Goal: Task Accomplishment & Management: Manage account settings

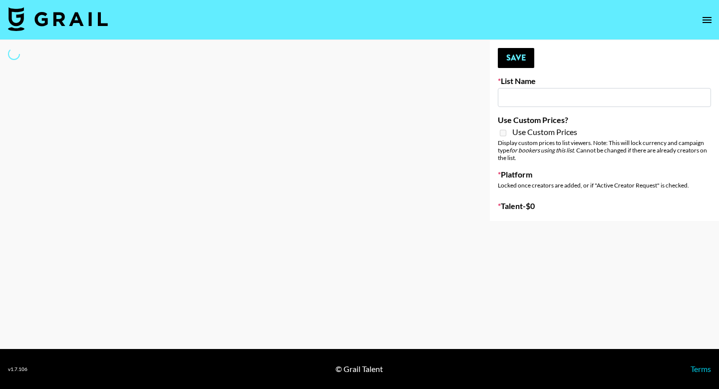
click at [533, 100] on input at bounding box center [604, 97] width 213 height 19
click at [441, 101] on div at bounding box center [237, 130] width 474 height 181
click at [579, 56] on div "Your changes have been saved! Save List Name Use Custom Prices? Use Custom Pric…" at bounding box center [604, 130] width 229 height 181
type input "Who Did The Body"
select select "Song"
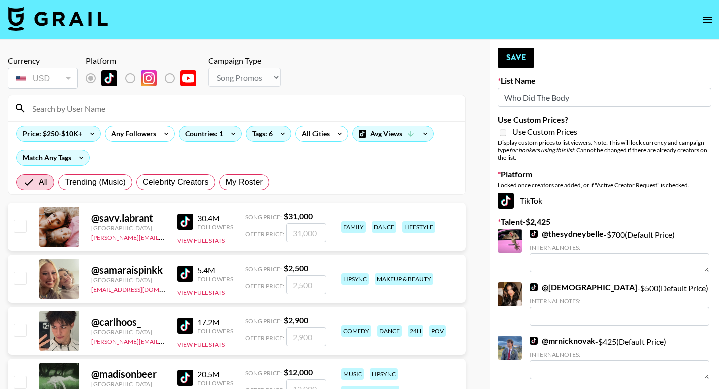
click at [173, 105] on input at bounding box center [242, 108] width 433 height 16
click at [265, 158] on div "Price: $250-$10K+ Any Followers Countries: 1 Tags: 6 All Cities Avg Views Match…" at bounding box center [236, 145] width 457 height 48
click at [251, 179] on span "My Roster" at bounding box center [244, 182] width 37 height 12
click at [226, 182] on input "My Roster" at bounding box center [226, 182] width 0 height 0
radio input "true"
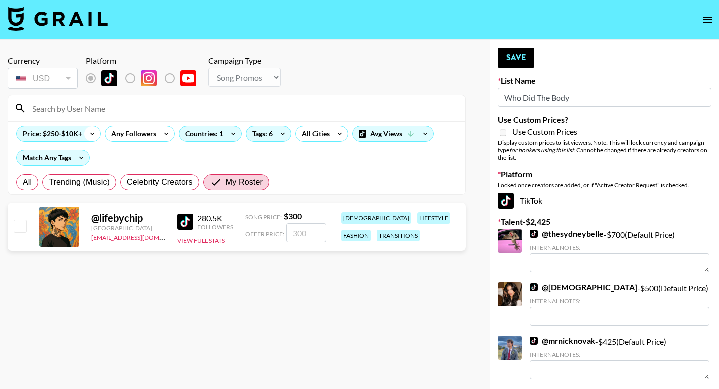
click at [92, 135] on icon at bounding box center [92, 133] width 16 height 15
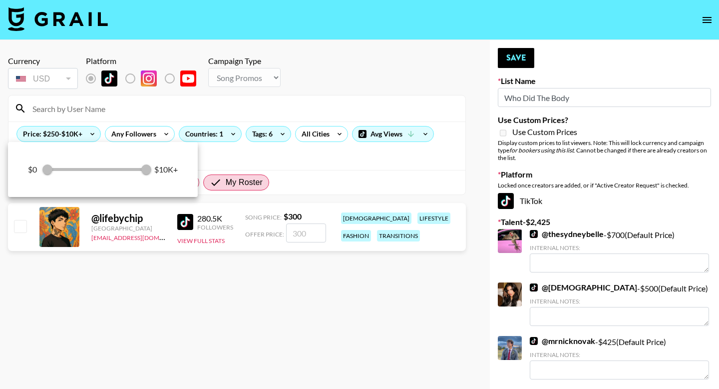
click at [224, 152] on div at bounding box center [359, 194] width 719 height 389
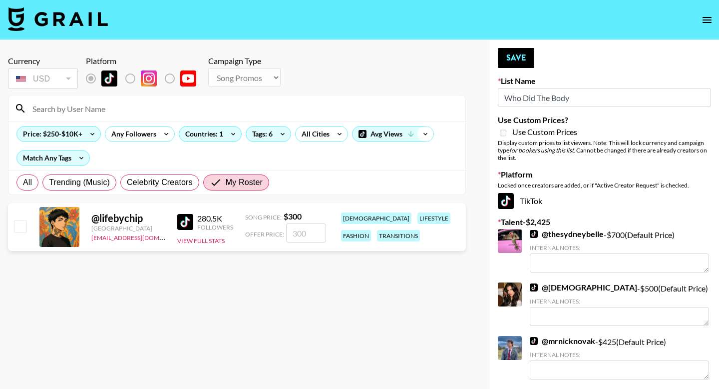
click at [426, 134] on icon at bounding box center [426, 134] width 4 height 2
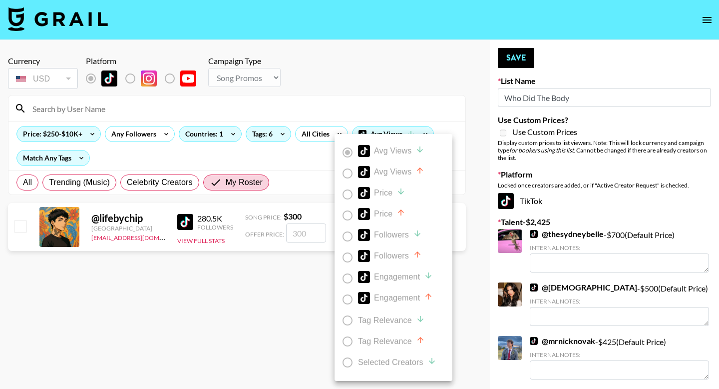
click at [449, 122] on div at bounding box center [359, 194] width 719 height 389
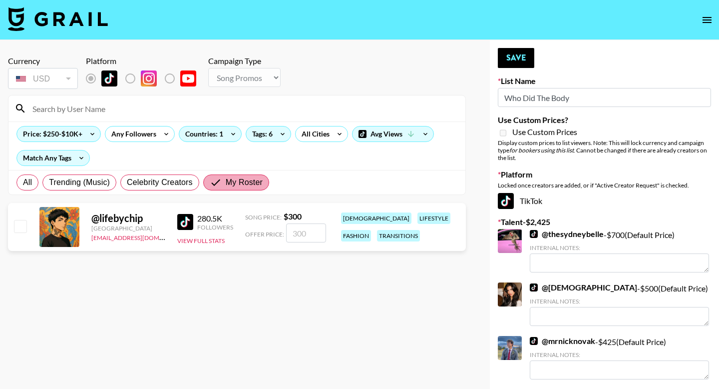
click at [225, 182] on input "My Roster" at bounding box center [218, 182] width 16 height 12
click at [32, 183] on label "All" at bounding box center [27, 182] width 22 height 16
click at [23, 182] on input "All" at bounding box center [23, 182] width 0 height 0
radio input "true"
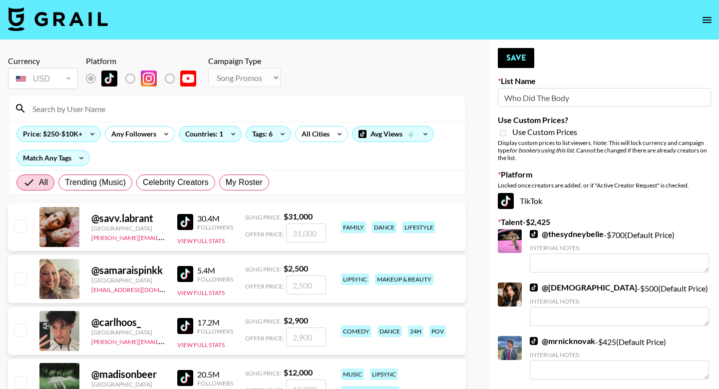
click at [78, 111] on input at bounding box center [242, 108] width 433 height 16
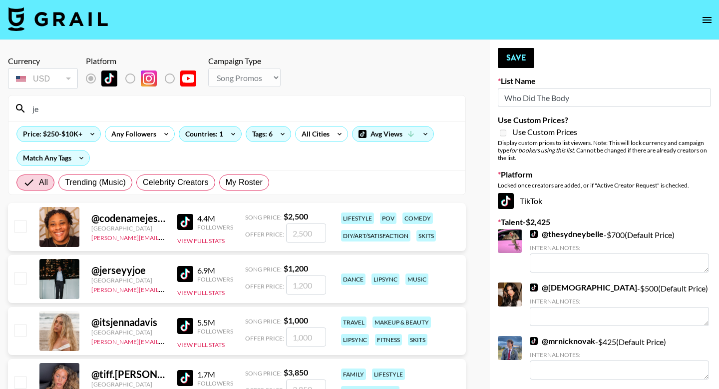
type input "j"
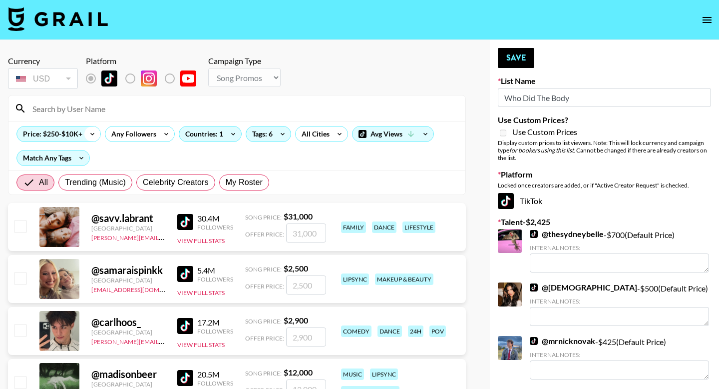
click at [91, 132] on icon at bounding box center [92, 133] width 16 height 15
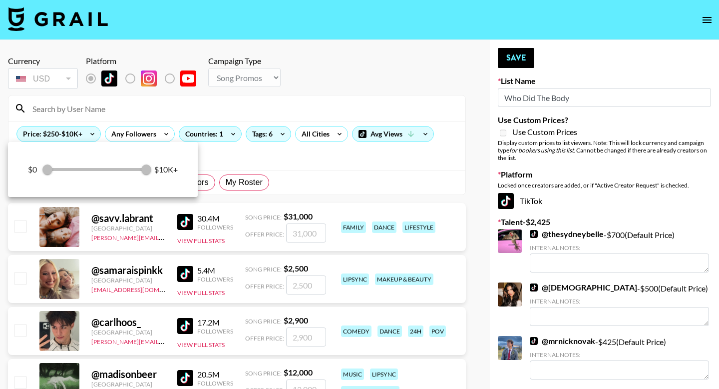
click at [46, 172] on div "$0 250 10,000 $10K+" at bounding box center [103, 169] width 150 height 15
drag, startPoint x: 146, startPoint y: 169, endPoint x: 45, endPoint y: 174, distance: 100.6
click at [45, 174] on div "$0 250 10,000 $10K+" at bounding box center [103, 169] width 150 height 15
click at [45, 169] on div "$0 250 10,000 $10K+" at bounding box center [103, 169] width 150 height 15
click at [92, 133] on div at bounding box center [359, 194] width 719 height 389
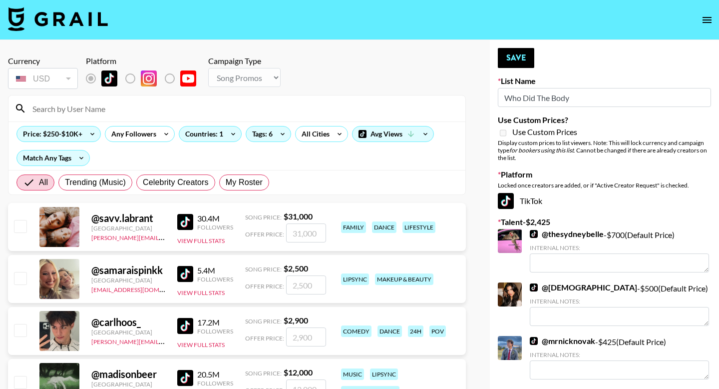
click at [263, 164] on div "Price: $250-$10K+ Any Followers Countries: 1 Tags: 6 All Cities Avg Views Match…" at bounding box center [236, 145] width 457 height 48
click at [69, 111] on input at bounding box center [242, 108] width 433 height 16
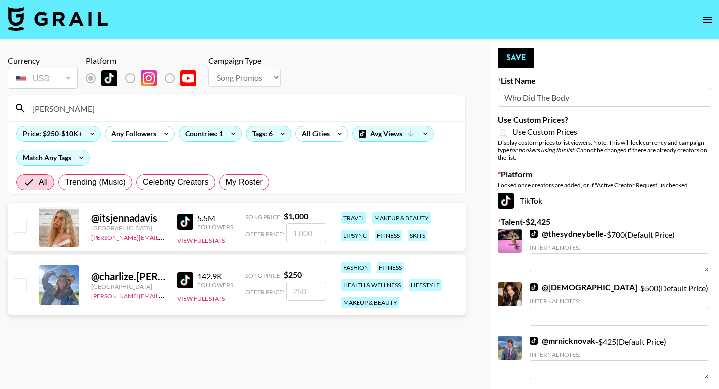
click at [73, 107] on input "jenna" at bounding box center [242, 108] width 433 height 16
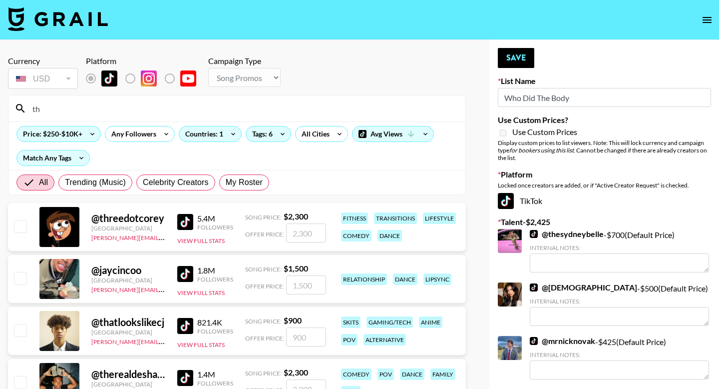
type input "t"
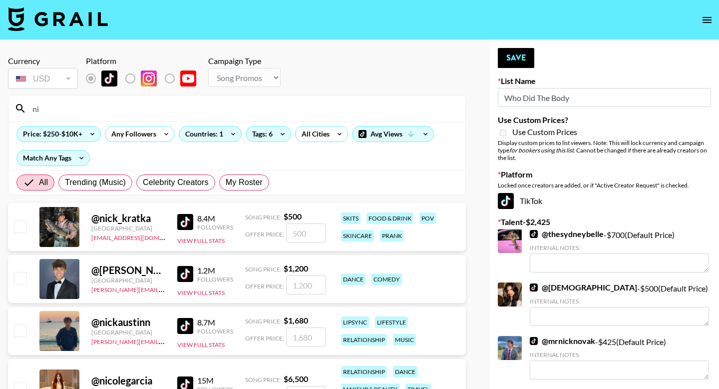
type input "n"
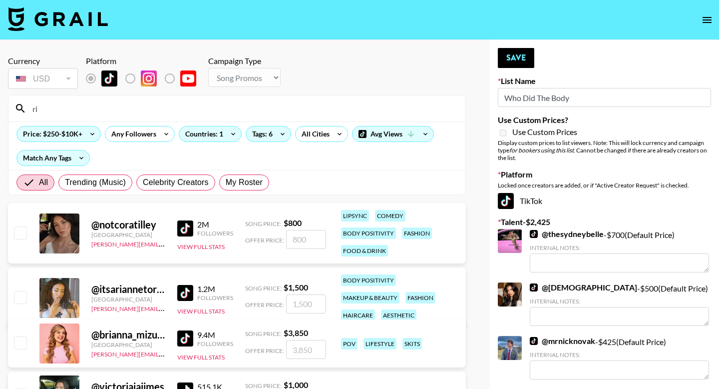
type input "r"
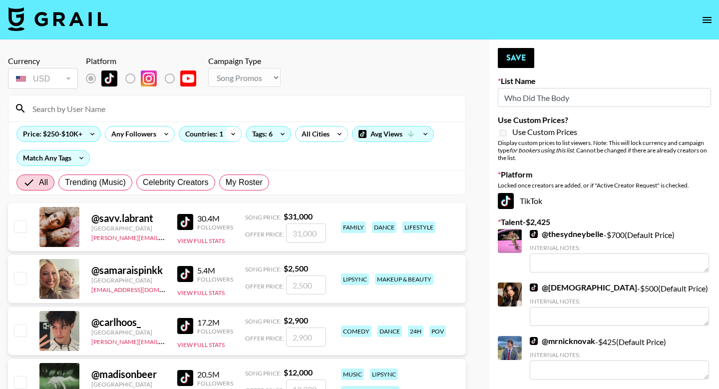
click at [234, 131] on icon at bounding box center [233, 133] width 16 height 15
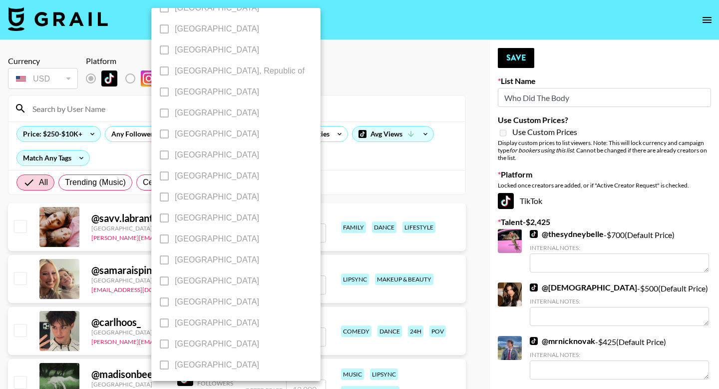
scroll to position [776, 0]
click at [322, 176] on div at bounding box center [359, 194] width 719 height 389
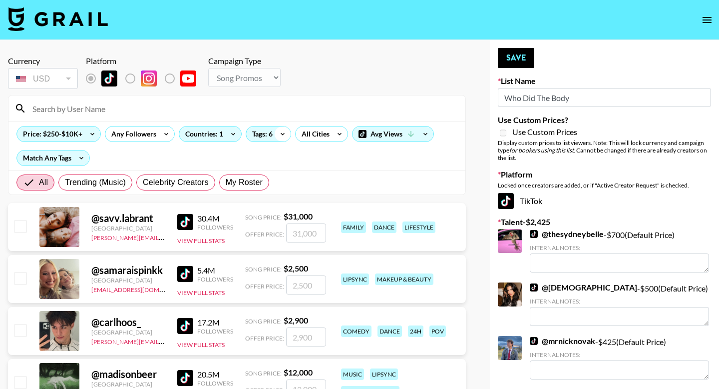
click at [284, 135] on icon at bounding box center [283, 133] width 16 height 15
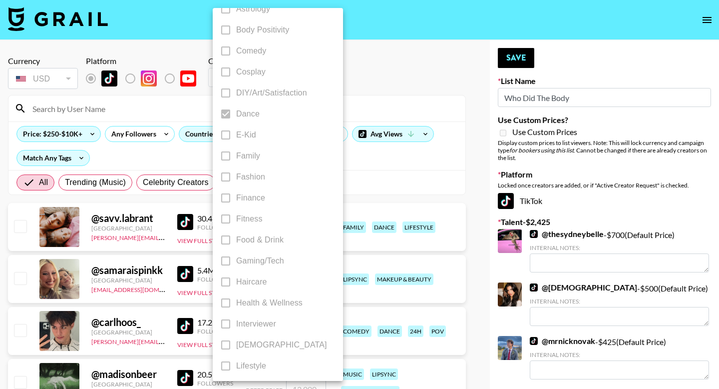
scroll to position [0, 0]
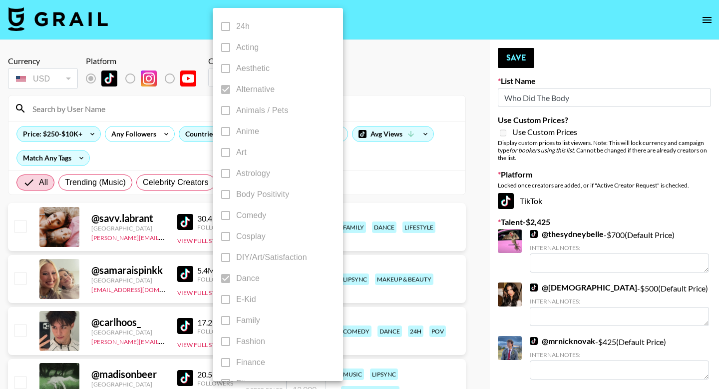
click at [374, 169] on div at bounding box center [359, 194] width 719 height 389
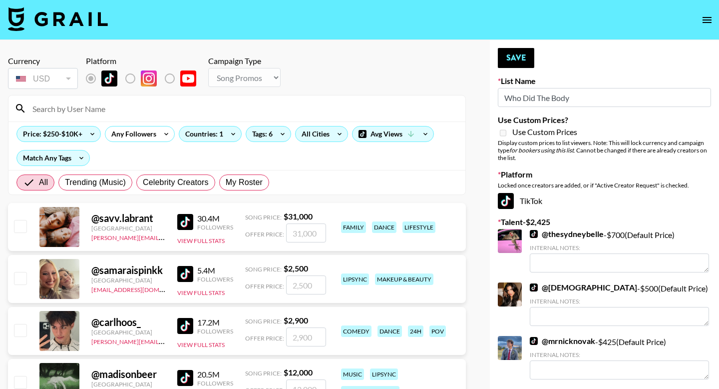
click at [336, 137] on icon at bounding box center [340, 133] width 16 height 15
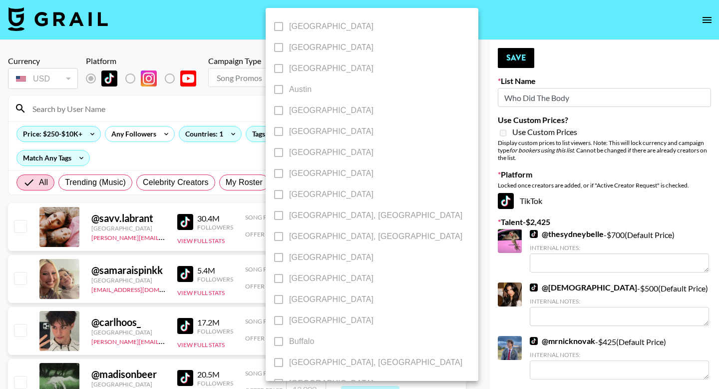
click at [401, 103] on div at bounding box center [359, 194] width 719 height 389
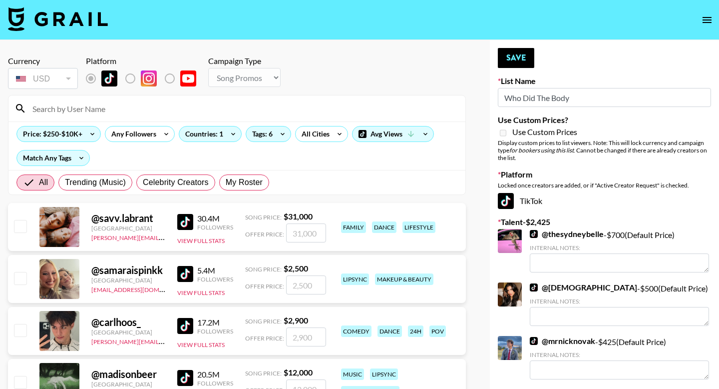
click at [89, 155] on div "Match Any Tags" at bounding box center [52, 158] width 73 height 16
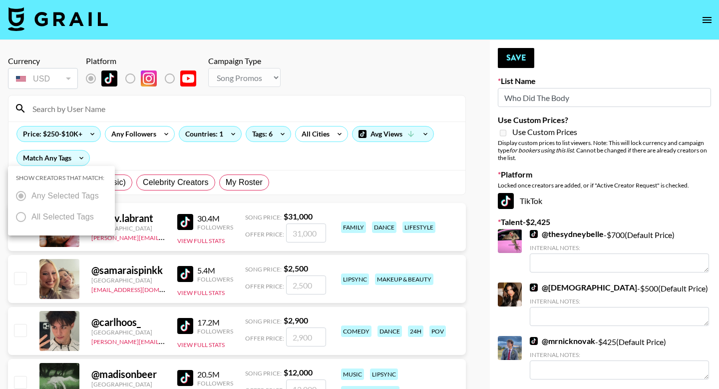
click at [121, 154] on div at bounding box center [359, 194] width 719 height 389
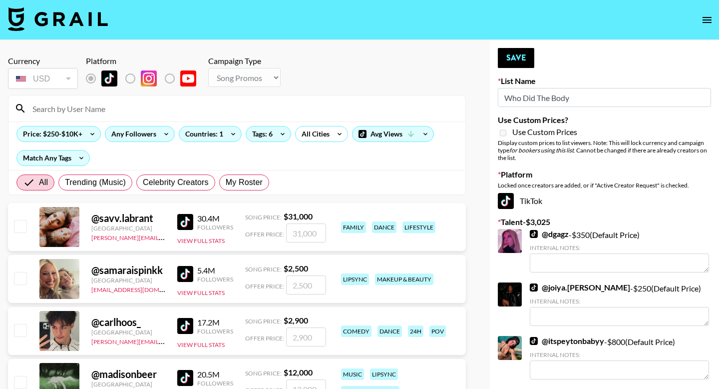
click at [153, 137] on div "Any Followers" at bounding box center [131, 133] width 53 height 15
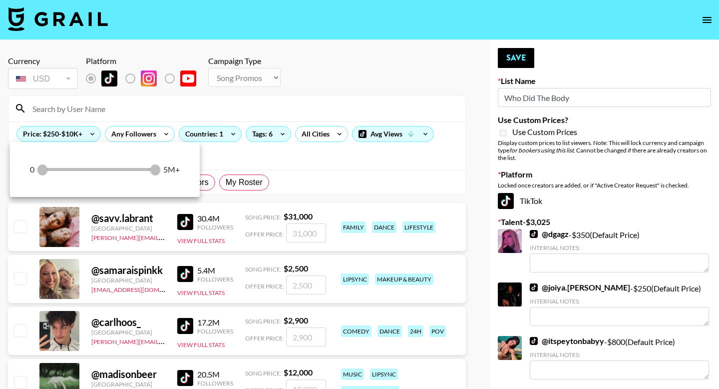
click at [229, 152] on div at bounding box center [359, 194] width 719 height 389
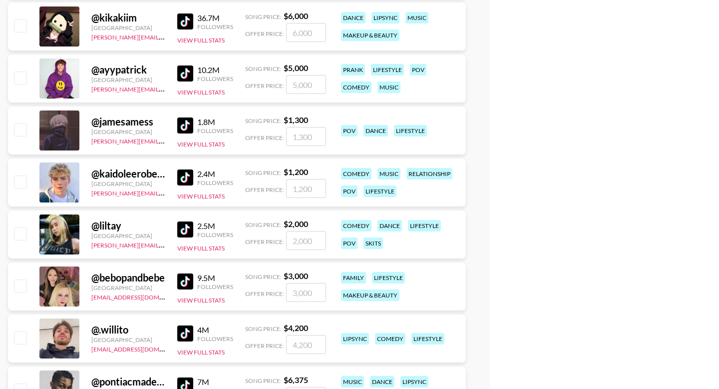
scroll to position [837, 0]
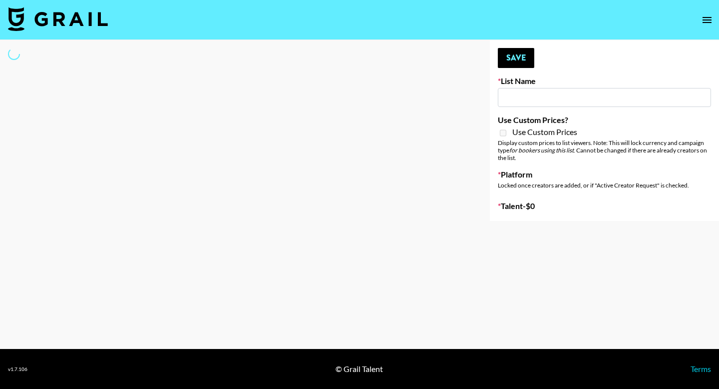
type input "Who Did The Body"
select select "Song"
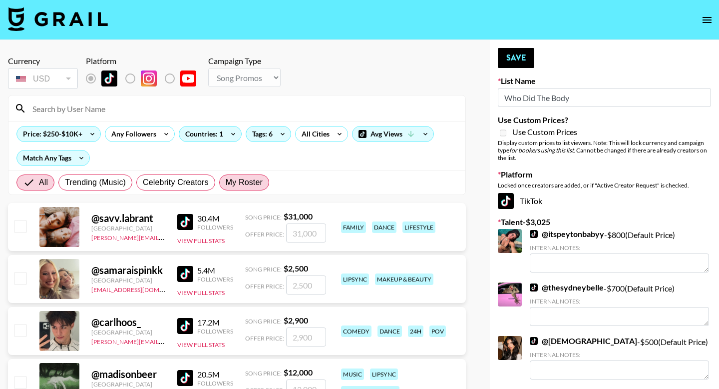
click at [227, 181] on span "My Roster" at bounding box center [244, 182] width 37 height 12
click at [226, 182] on input "My Roster" at bounding box center [226, 182] width 0 height 0
radio input "true"
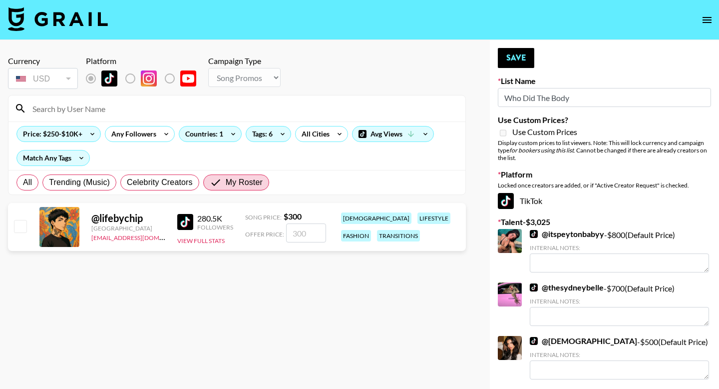
radio input "true"
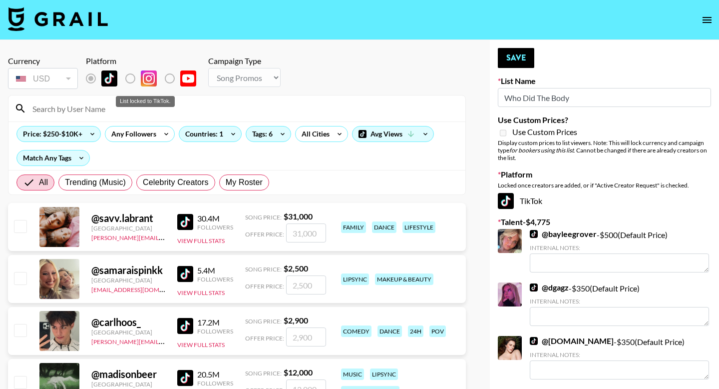
click at [131, 78] on label "List locked to TikTok." at bounding box center [138, 78] width 37 height 21
click at [93, 133] on icon at bounding box center [92, 134] width 4 height 2
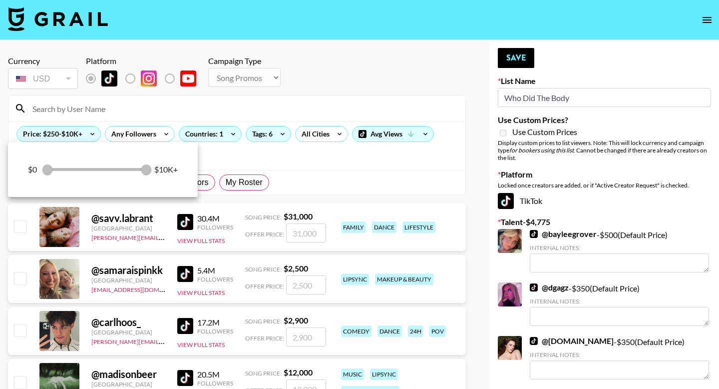
click at [114, 109] on div at bounding box center [359, 194] width 719 height 389
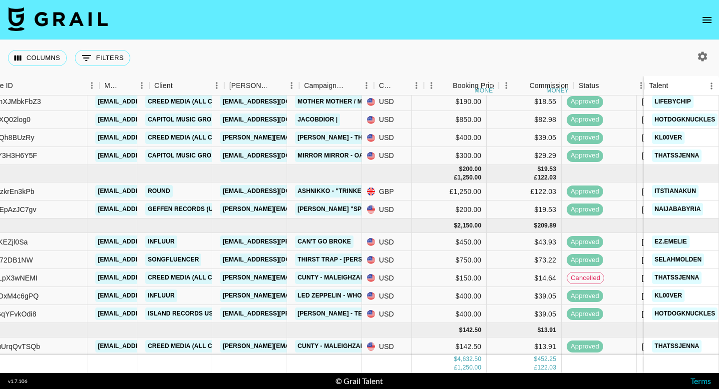
scroll to position [35, 130]
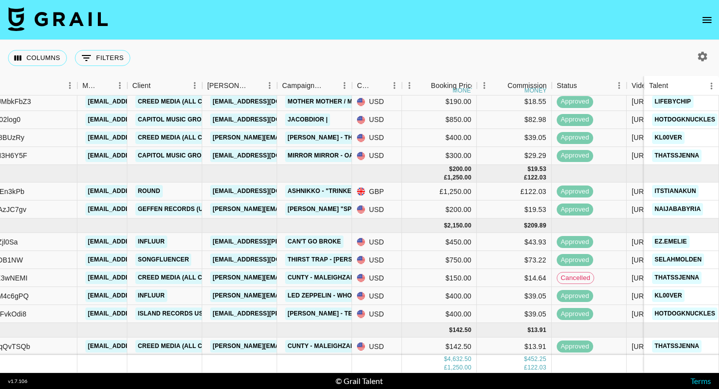
click at [701, 56] on icon "button" at bounding box center [703, 56] width 12 height 12
select select "Jul '25"
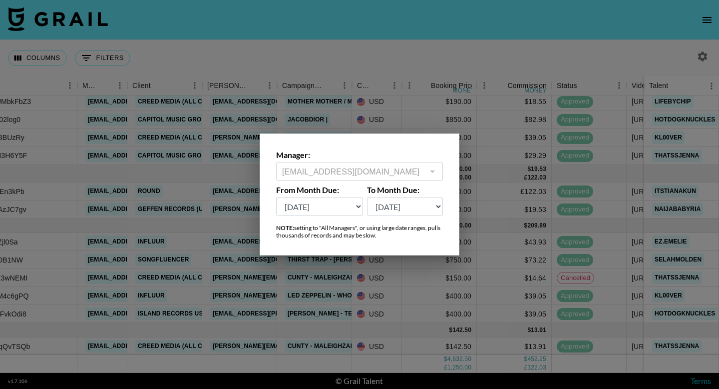
click at [710, 27] on div at bounding box center [359, 194] width 719 height 389
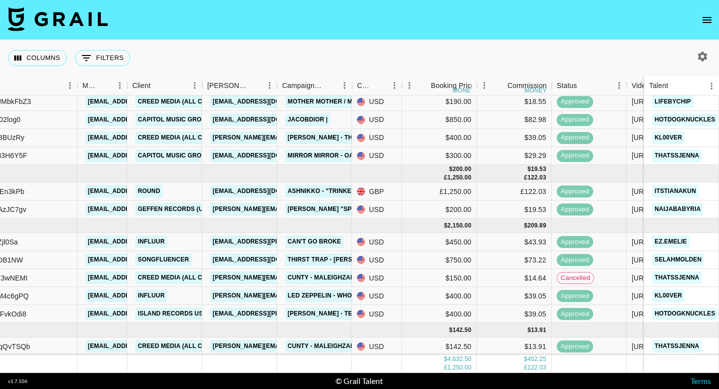
click at [710, 20] on icon "open drawer" at bounding box center [707, 20] width 12 height 12
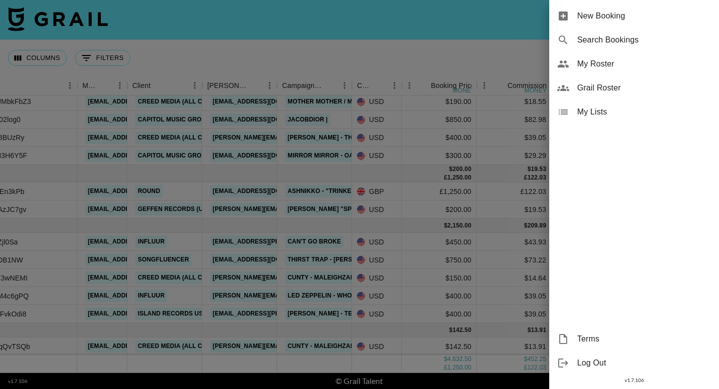
click at [629, 72] on div "My Roster" at bounding box center [635, 64] width 170 height 24
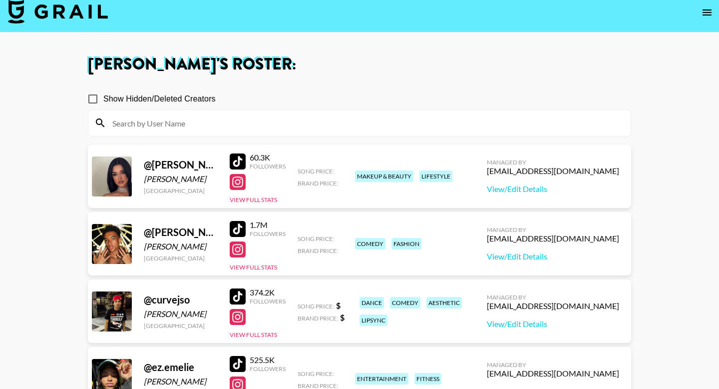
scroll to position [9, 0]
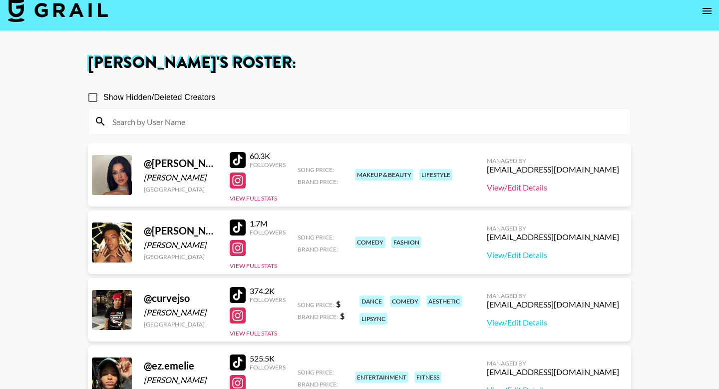
click at [561, 187] on link "View/Edit Details" at bounding box center [553, 187] width 132 height 10
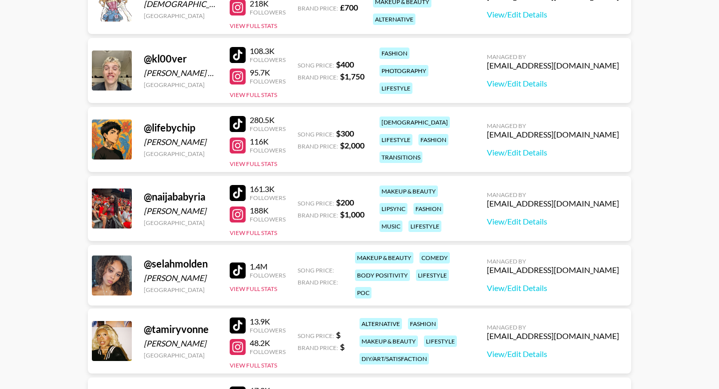
scroll to position [605, 0]
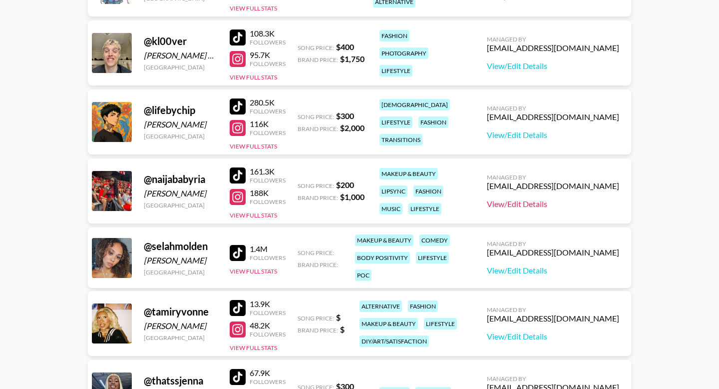
click at [568, 205] on link "View/Edit Details" at bounding box center [553, 204] width 132 height 10
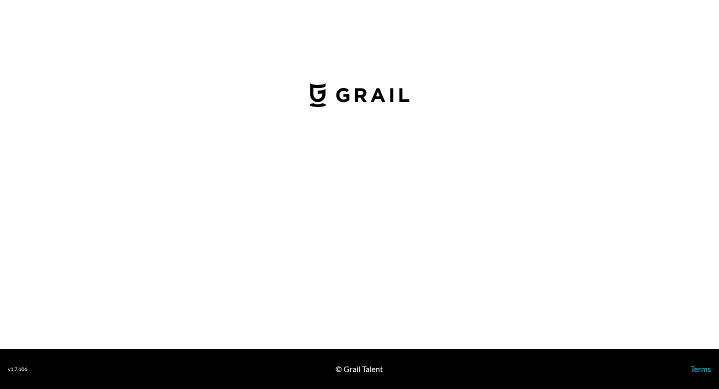
select select "USD"
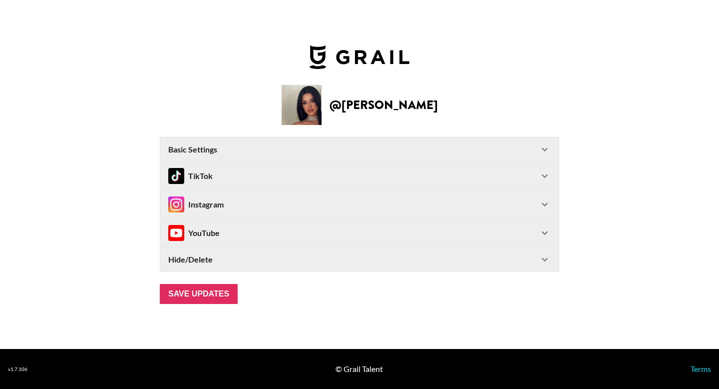
click at [387, 259] on div "Hide/Delete" at bounding box center [353, 259] width 371 height 10
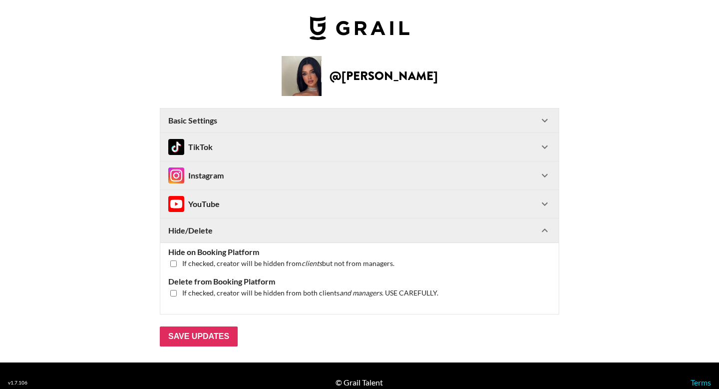
click at [174, 262] on input "checkbox" at bounding box center [173, 263] width 6 height 6
checkbox input "true"
click at [201, 337] on input "Save Updates" at bounding box center [199, 336] width 78 height 20
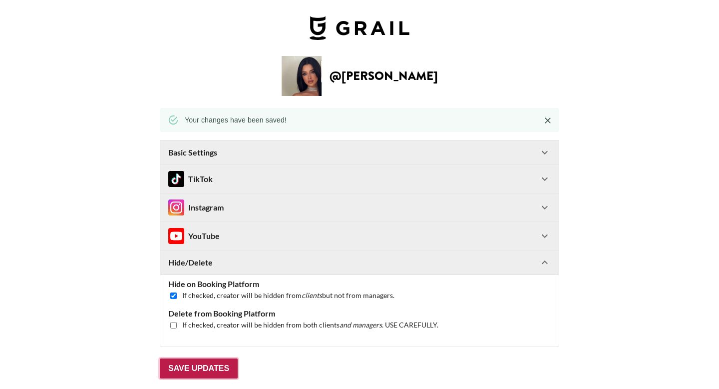
scroll to position [13, 0]
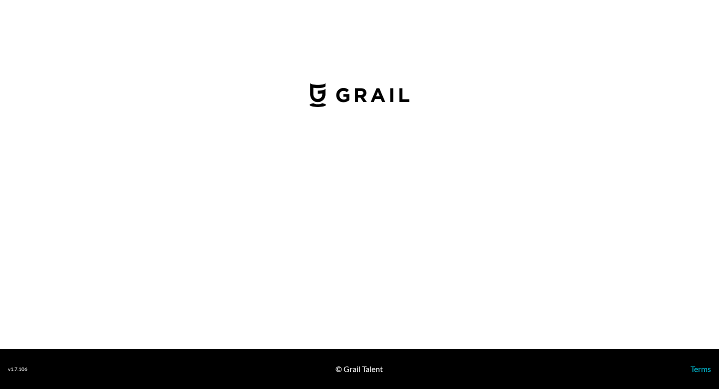
select select "USD"
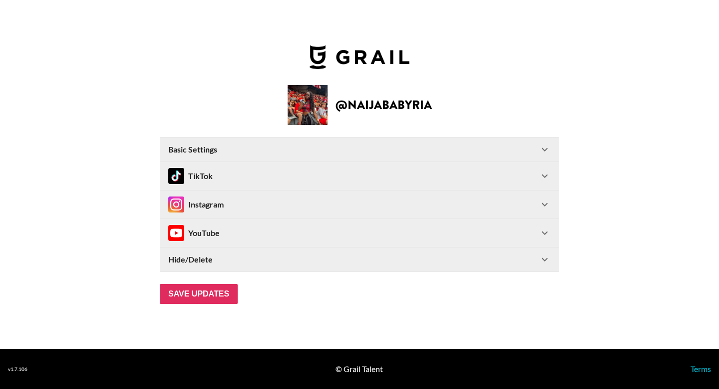
click at [519, 177] on div "TikTok" at bounding box center [353, 176] width 371 height 16
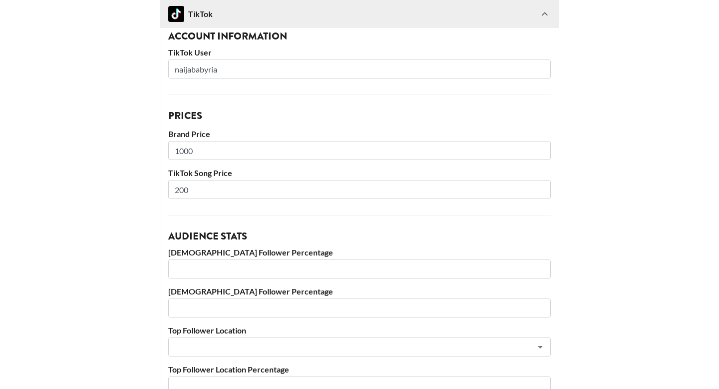
scroll to position [157, 0]
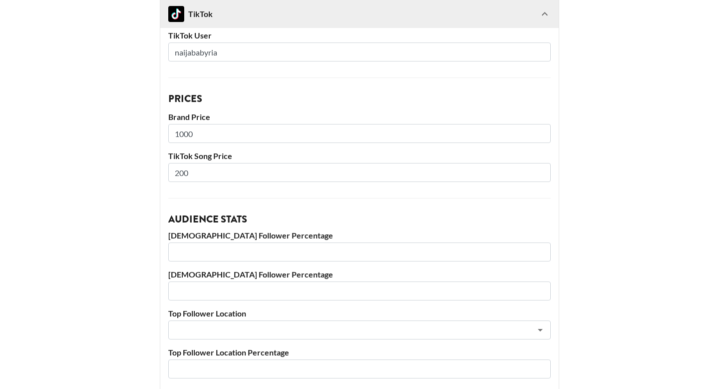
click at [221, 170] on input "200" at bounding box center [359, 172] width 383 height 19
type input "2"
type input "300"
click at [477, 215] on h3 "Audience Stats" at bounding box center [359, 219] width 383 height 10
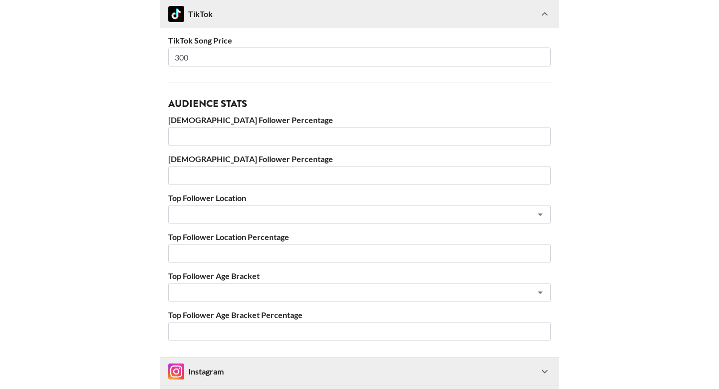
scroll to position [410, 0]
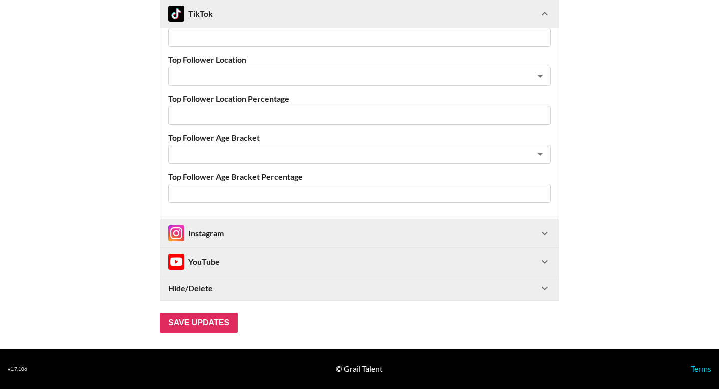
click at [438, 237] on div "Instagram" at bounding box center [353, 233] width 371 height 16
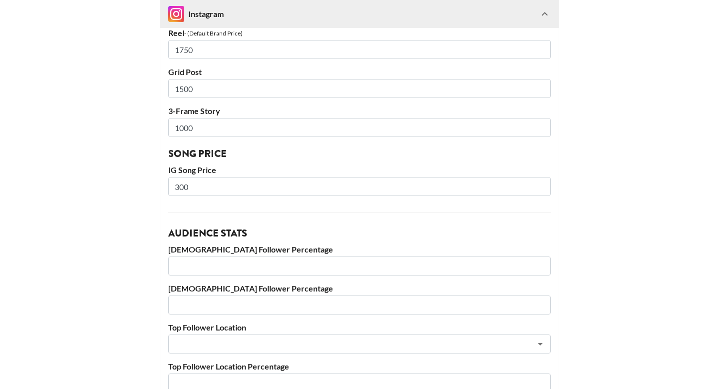
scroll to position [763, 0]
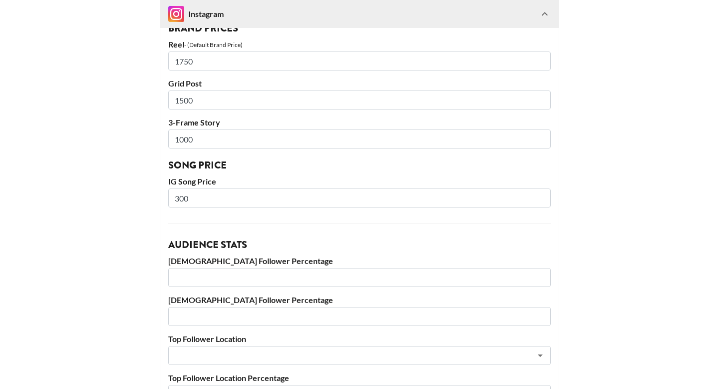
click at [312, 201] on input "300" at bounding box center [359, 197] width 383 height 19
type input "3"
type input "400"
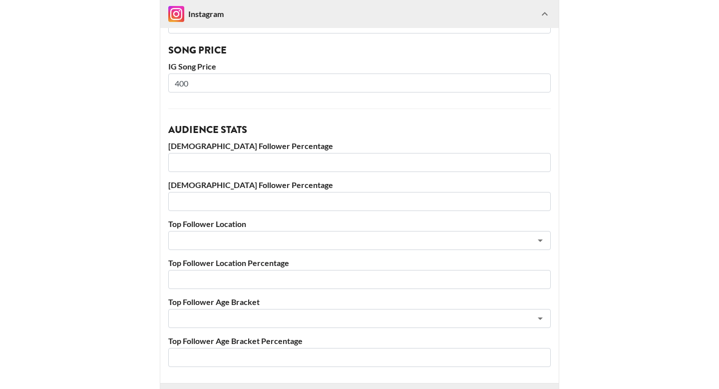
scroll to position [1013, 0]
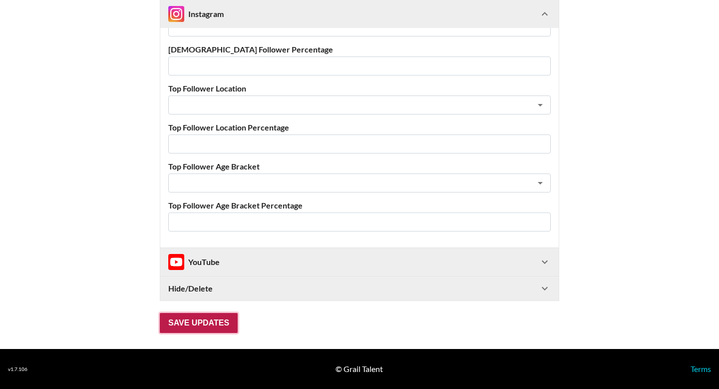
click at [222, 322] on input "Save Updates" at bounding box center [199, 323] width 78 height 20
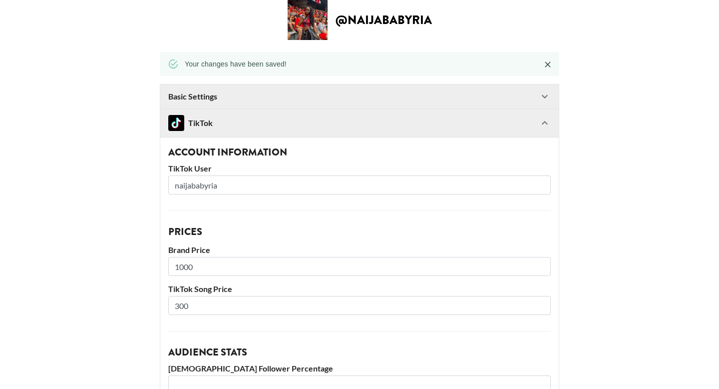
scroll to position [0, 0]
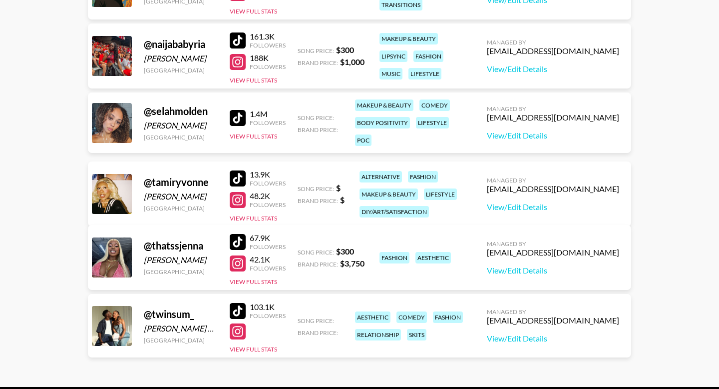
scroll to position [709, 0]
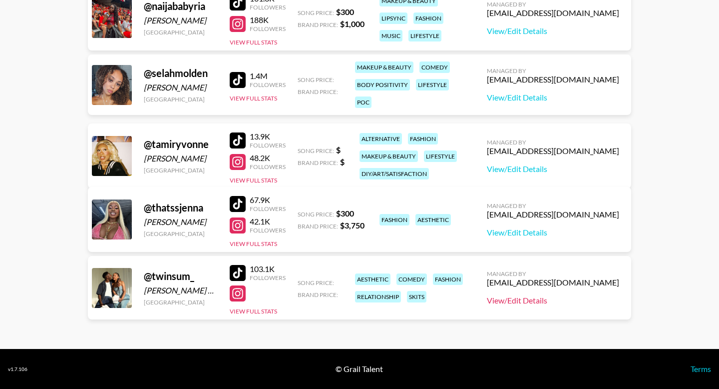
click at [568, 300] on link "View/Edit Details" at bounding box center [553, 300] width 132 height 10
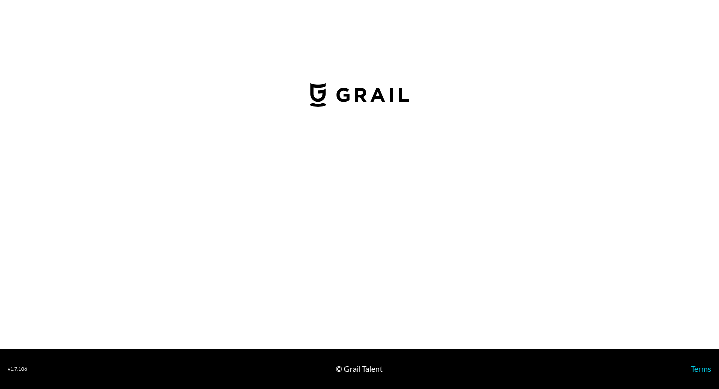
select select "USD"
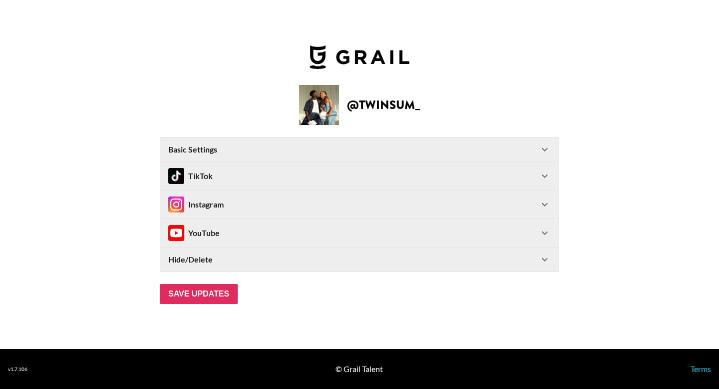
click at [428, 258] on div "Hide/Delete" at bounding box center [353, 259] width 371 height 10
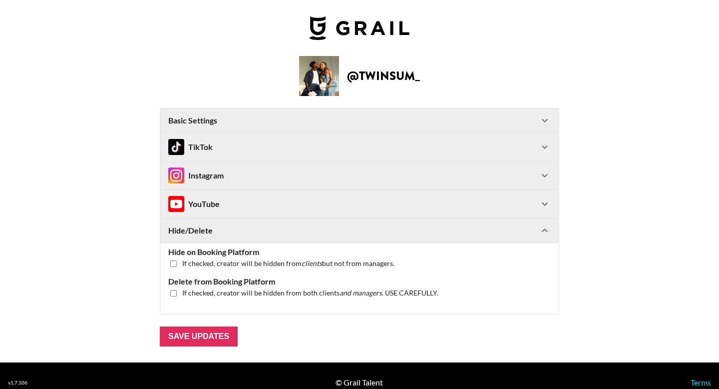
click at [174, 263] on input "checkbox" at bounding box center [173, 263] width 6 height 6
checkbox input "true"
click at [199, 336] on input "Save Updates" at bounding box center [199, 336] width 78 height 20
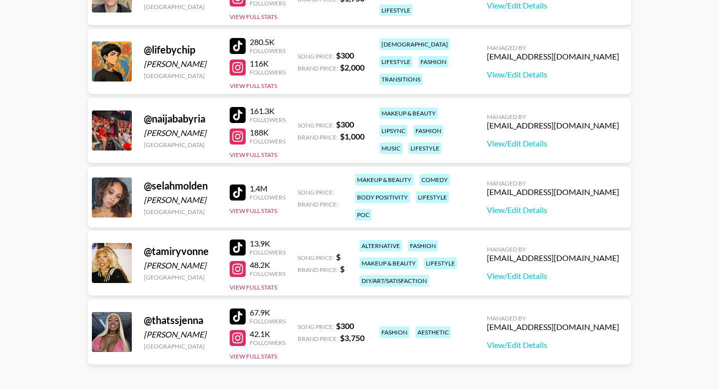
scroll to position [641, 0]
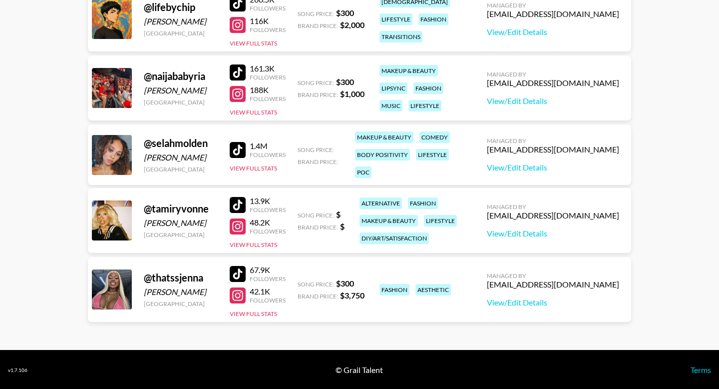
click at [262, 202] on div "13.9K" at bounding box center [268, 201] width 36 height 10
click at [197, 209] on div "@ tamiryvonne" at bounding box center [181, 208] width 74 height 12
drag, startPoint x: 211, startPoint y: 209, endPoint x: 133, endPoint y: 212, distance: 78.0
click at [133, 212] on div "@ tamiryvonne Tamir Weaver United States 13.9K Followers 48.2K Followers View F…" at bounding box center [360, 220] width 544 height 65
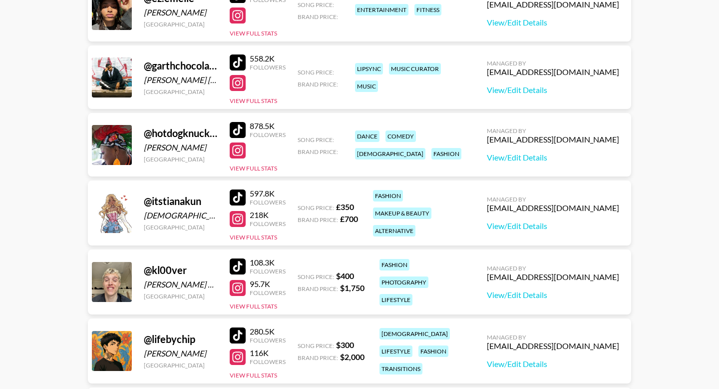
scroll to position [292, 0]
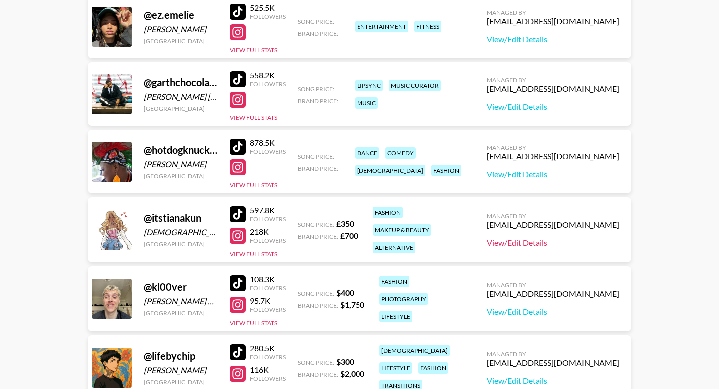
click at [561, 241] on link "View/Edit Details" at bounding box center [553, 243] width 132 height 10
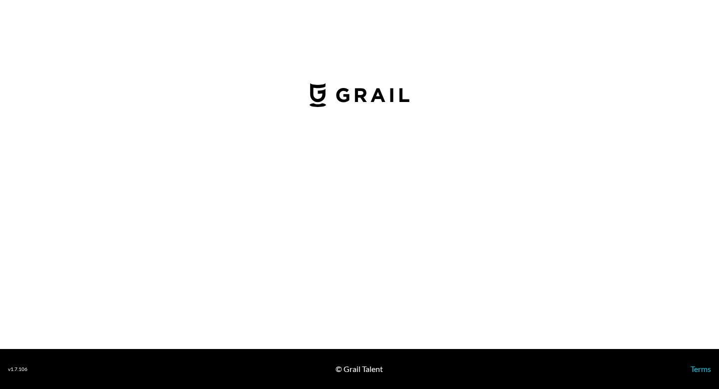
select select "GBP"
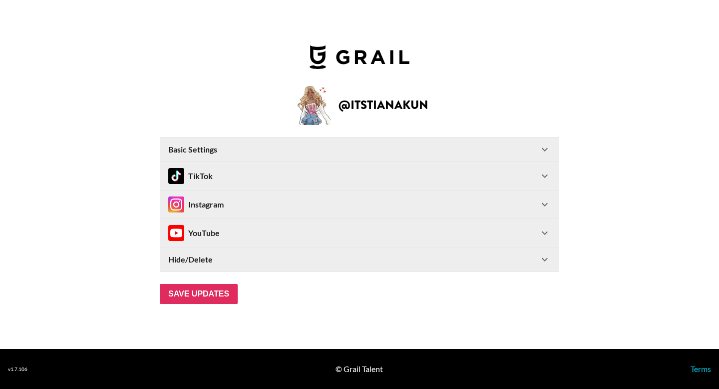
click at [520, 180] on div "TikTok" at bounding box center [353, 176] width 371 height 16
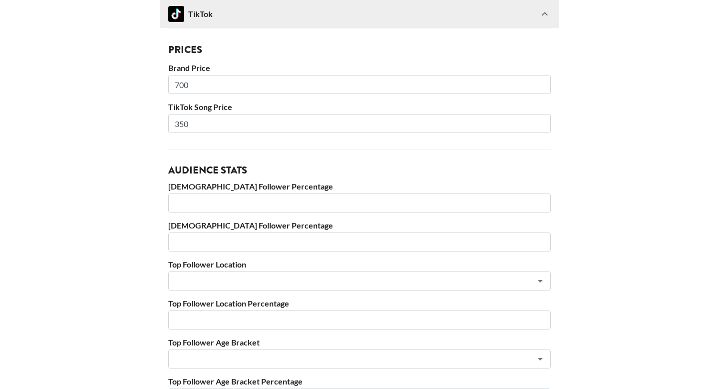
scroll to position [223, 0]
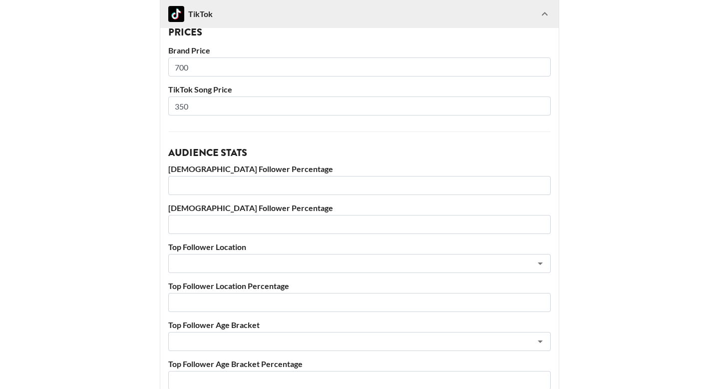
drag, startPoint x: 193, startPoint y: 107, endPoint x: 164, endPoint y: 107, distance: 29.5
click at [164, 107] on div "Account Information TikTok User itstianakun Prices Brand Price 700 TikTok Song …" at bounding box center [359, 172] width 399 height 468
type input "450"
drag, startPoint x: 198, startPoint y: 69, endPoint x: 159, endPoint y: 69, distance: 39.5
click at [159, 69] on main "@ itstianakun Basic Settings Airtable ID: recoCPL8WcI29T8YS Manager(s) [EMAIL_A…" at bounding box center [359, 176] width 703 height 687
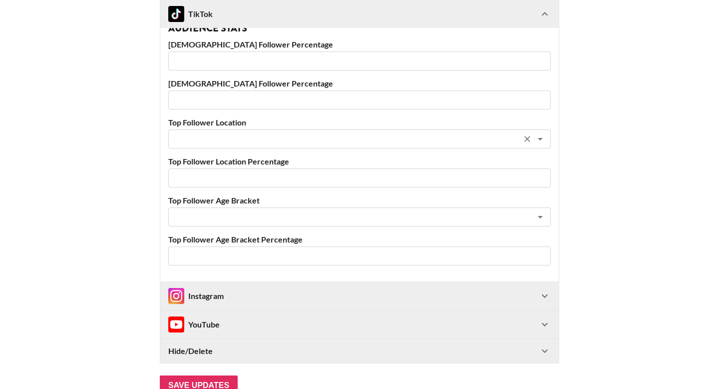
scroll to position [350, 0]
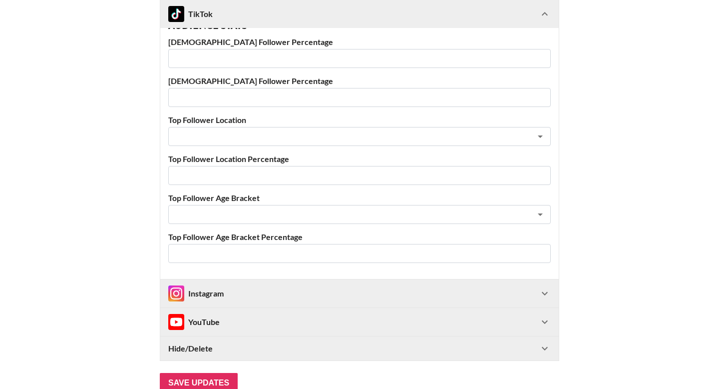
type input "200"
click at [306, 292] on div "Instagram" at bounding box center [353, 293] width 371 height 16
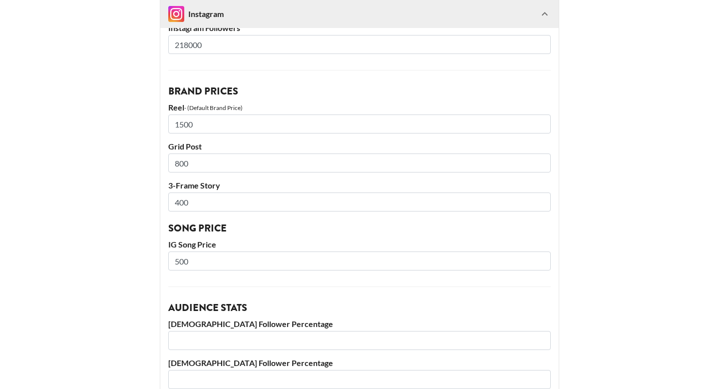
scroll to position [698, 0]
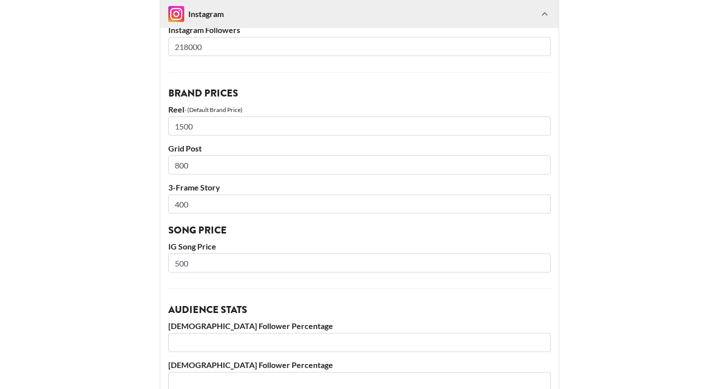
drag, startPoint x: 195, startPoint y: 128, endPoint x: 166, endPoint y: 126, distance: 29.5
click at [166, 126] on div "Account Information Instagram User Tianakun Instagram Followers 218000 Brand Pr…" at bounding box center [359, 261] width 399 height 603
type input "2000"
drag, startPoint x: 196, startPoint y: 168, endPoint x: 163, endPoint y: 165, distance: 33.1
click at [163, 165] on div "Account Information Instagram User Tianakun Instagram Followers 218000 Brand Pr…" at bounding box center [359, 261] width 399 height 603
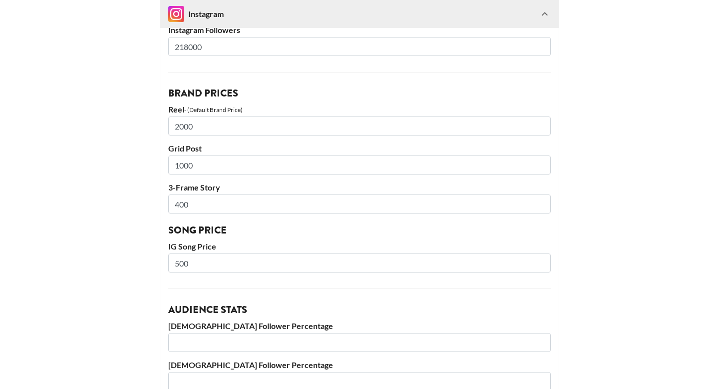
type input "1000"
drag, startPoint x: 194, startPoint y: 207, endPoint x: 154, endPoint y: 204, distance: 39.6
click at [154, 204] on main "@ itstianakun Basic Settings Airtable ID: recoCPL8WcI29T8YS Manager(s) devin@gr…" at bounding box center [359, 3] width 703 height 1290
type input "500"
click at [201, 264] on input "500" at bounding box center [359, 262] width 383 height 19
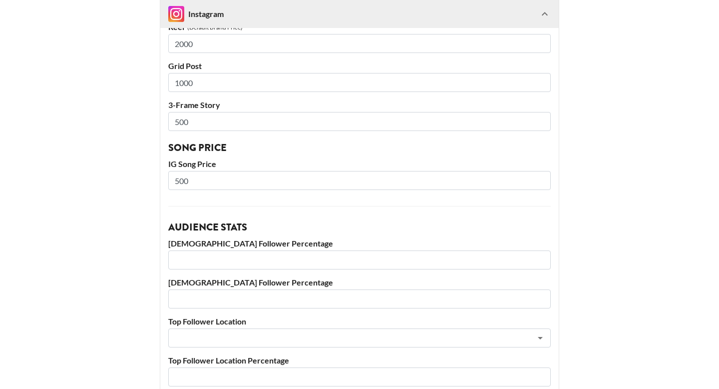
scroll to position [798, 0]
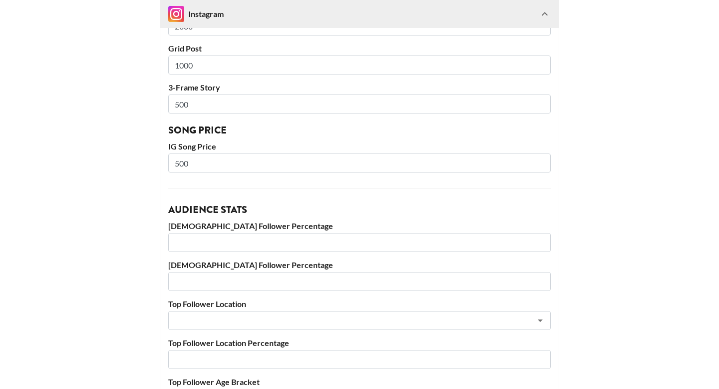
drag, startPoint x: 191, startPoint y: 166, endPoint x: 170, endPoint y: 165, distance: 21.0
click at [170, 165] on input "500" at bounding box center [359, 162] width 383 height 19
click at [175, 201] on div "Account Information Instagram User Tianakun Instagram Followers 218000 Brand Pr…" at bounding box center [359, 161] width 399 height 603
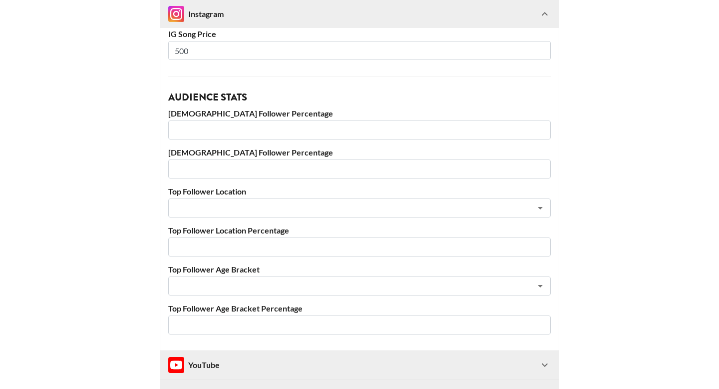
scroll to position [1013, 0]
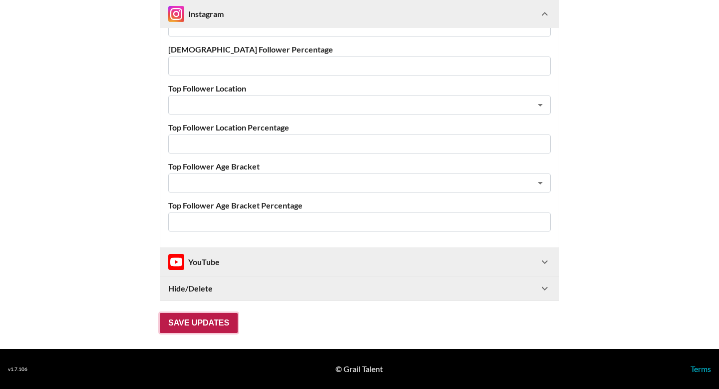
click at [193, 321] on input "Save Updates" at bounding box center [199, 323] width 78 height 20
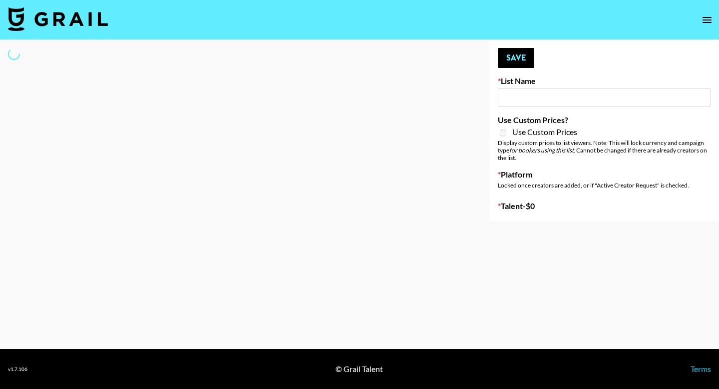
type input "Who Did The Body"
select select "Song"
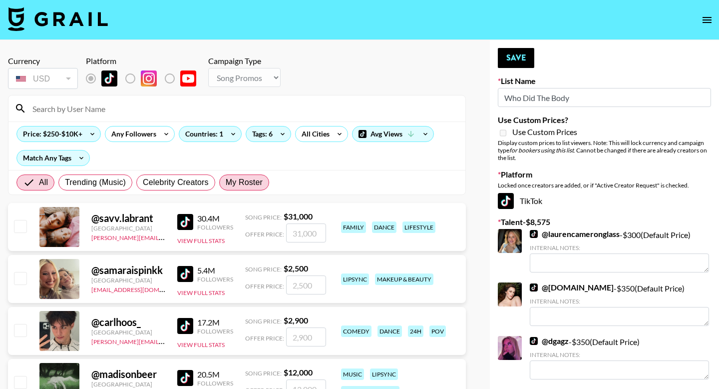
click at [241, 179] on span "My Roster" at bounding box center [244, 182] width 37 height 12
click at [226, 182] on input "My Roster" at bounding box center [226, 182] width 0 height 0
radio input "true"
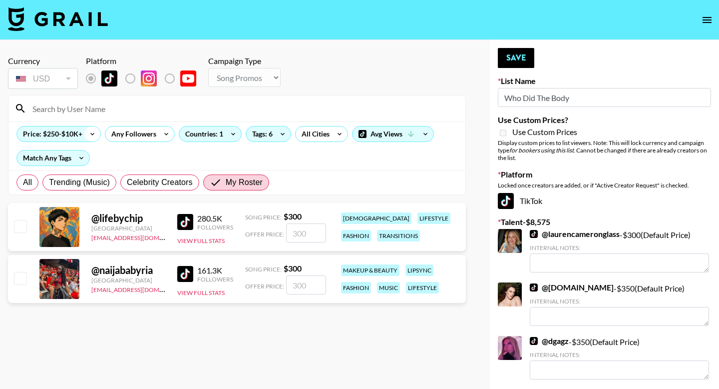
click at [89, 134] on icon at bounding box center [92, 133] width 16 height 15
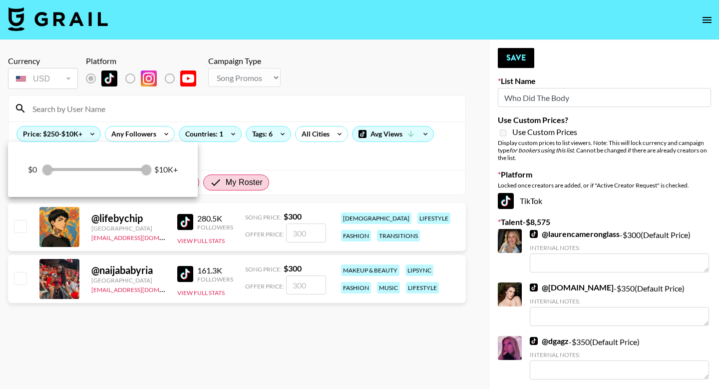
drag, startPoint x: 46, startPoint y: 170, endPoint x: 57, endPoint y: 170, distance: 11.0
click at [57, 170] on div "$0 250 10,000 $10K+" at bounding box center [103, 169] width 150 height 15
click at [202, 108] on div at bounding box center [359, 194] width 719 height 389
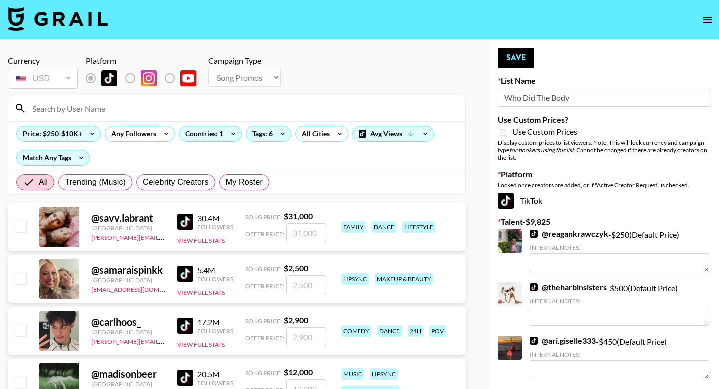
radio input "true"
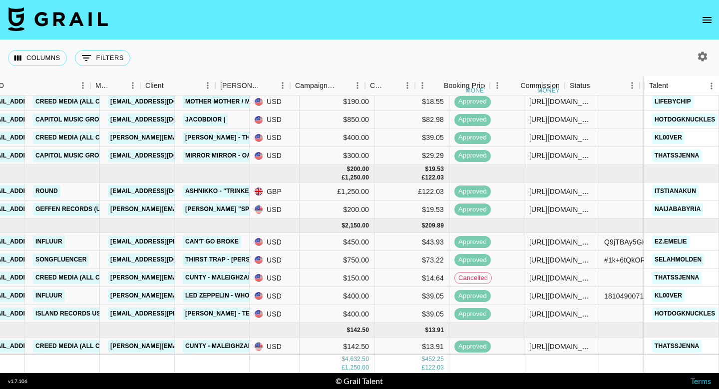
scroll to position [35, 0]
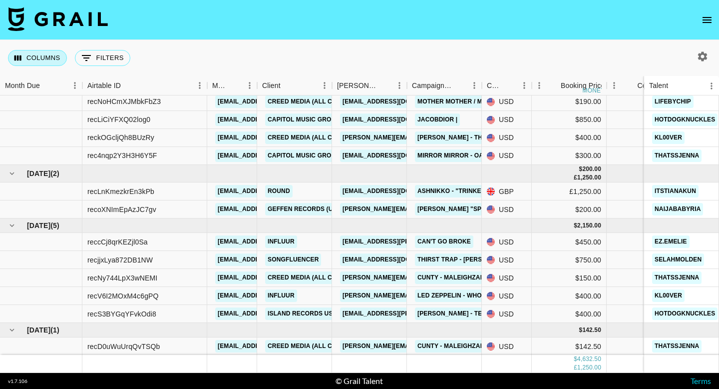
click at [26, 58] on button "Columns" at bounding box center [37, 58] width 59 height 16
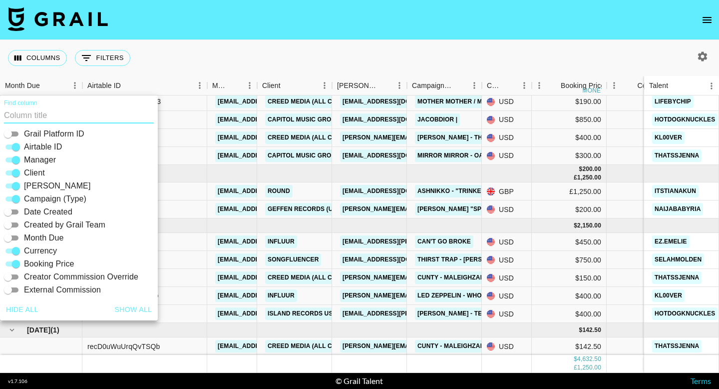
scroll to position [17, 0]
click at [10, 211] on input "Date Created" at bounding box center [8, 211] width 36 height 12
checkbox input "true"
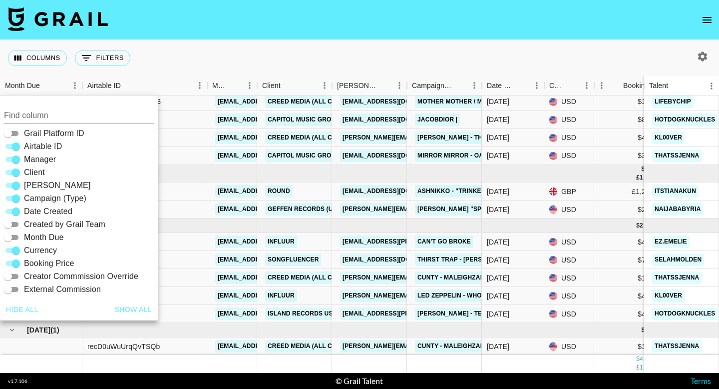
click at [328, 38] on nav at bounding box center [359, 20] width 719 height 40
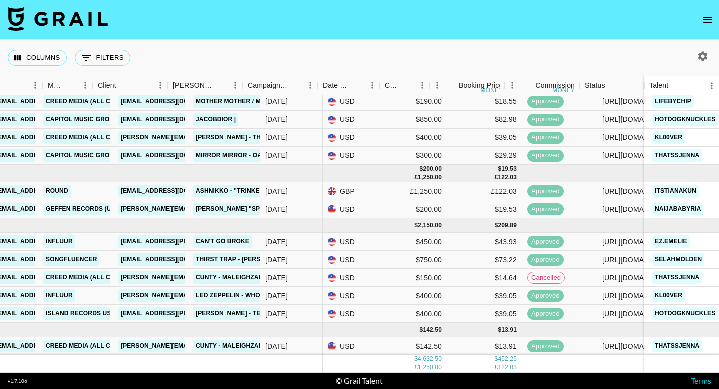
scroll to position [35, 0]
